Goal: Transaction & Acquisition: Book appointment/travel/reservation

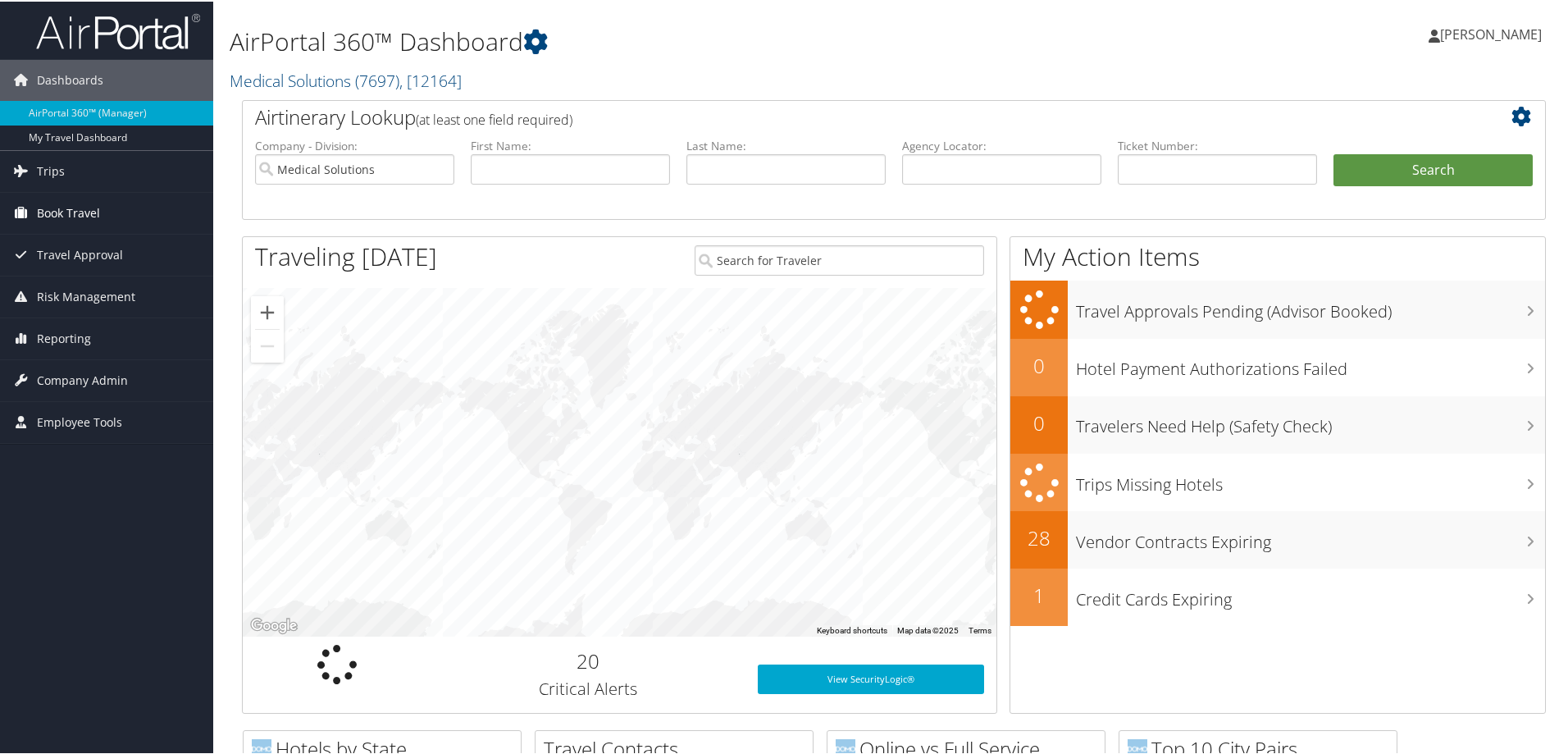
click at [81, 210] on span "Book Travel" at bounding box center [69, 211] width 63 height 41
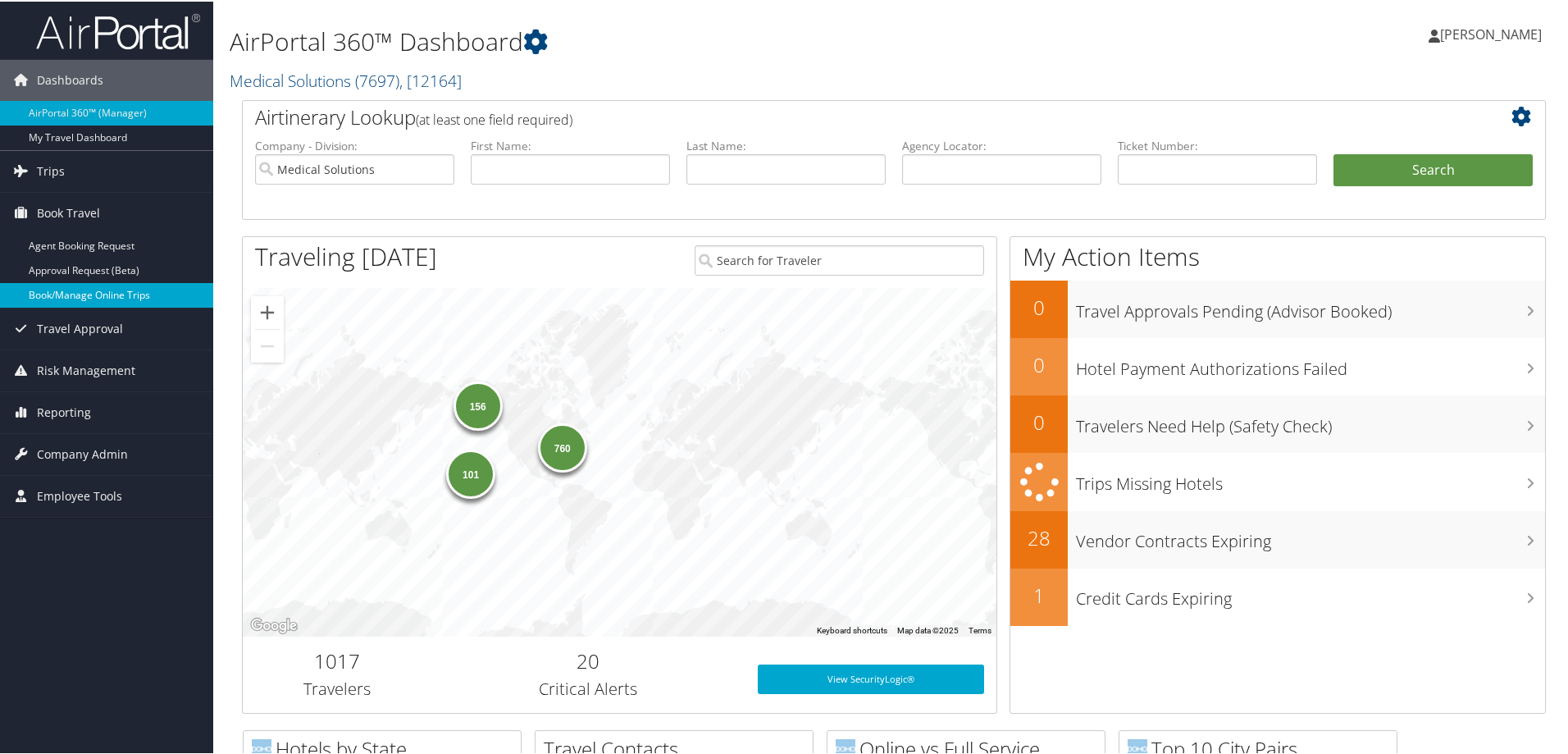
click at [104, 284] on link "Book/Manage Online Trips" at bounding box center [106, 294] width 213 height 25
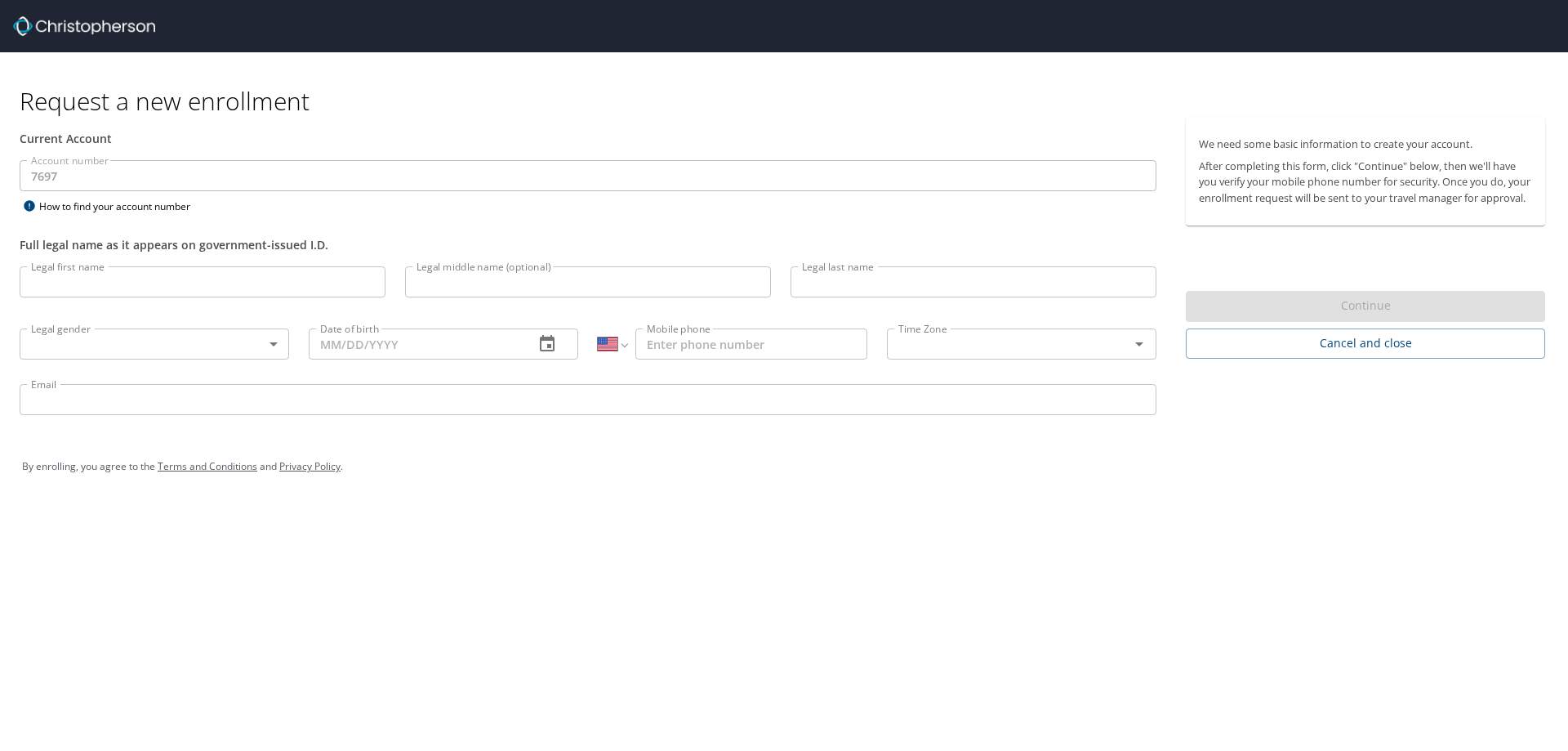
select select "US"
